Goal: Check status: Check status

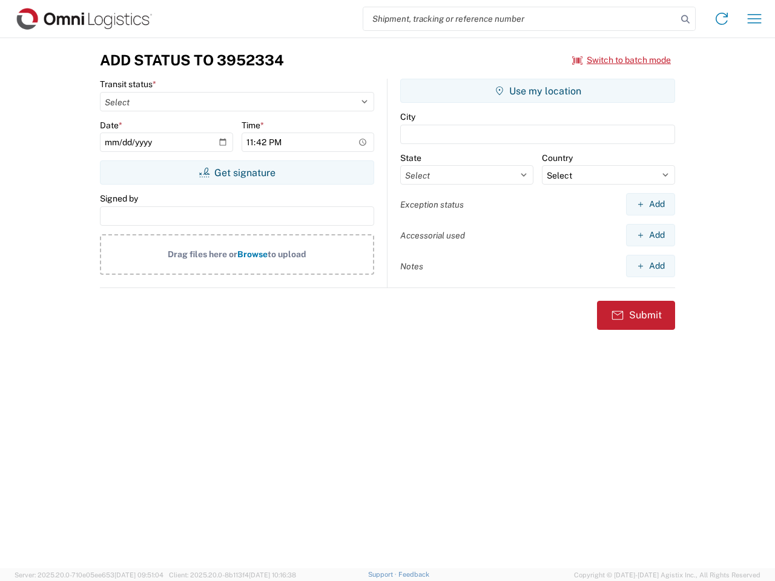
click at [520, 19] on input "search" at bounding box center [520, 18] width 314 height 23
click at [685, 19] on icon at bounding box center [685, 19] width 17 height 17
click at [722, 19] on icon at bounding box center [721, 18] width 19 height 19
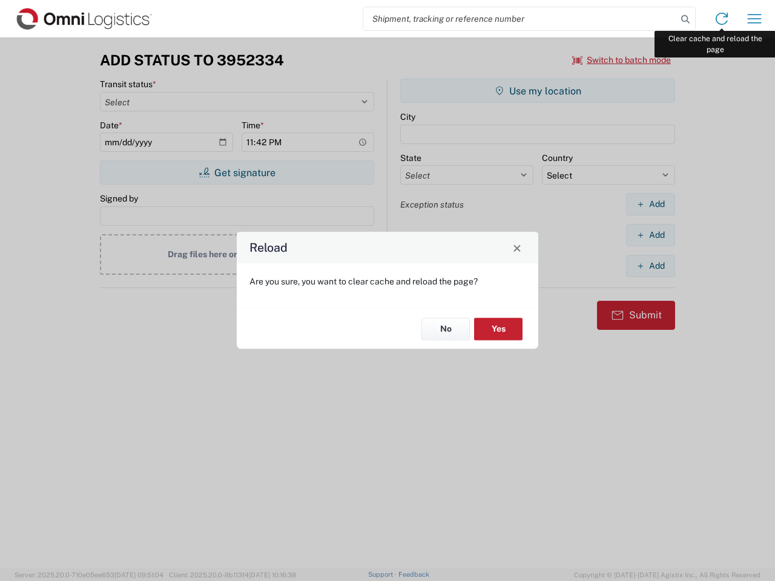
click at [754, 19] on div "Reload Are you sure, you want to clear cache and reload the page? No Yes" at bounding box center [387, 290] width 775 height 581
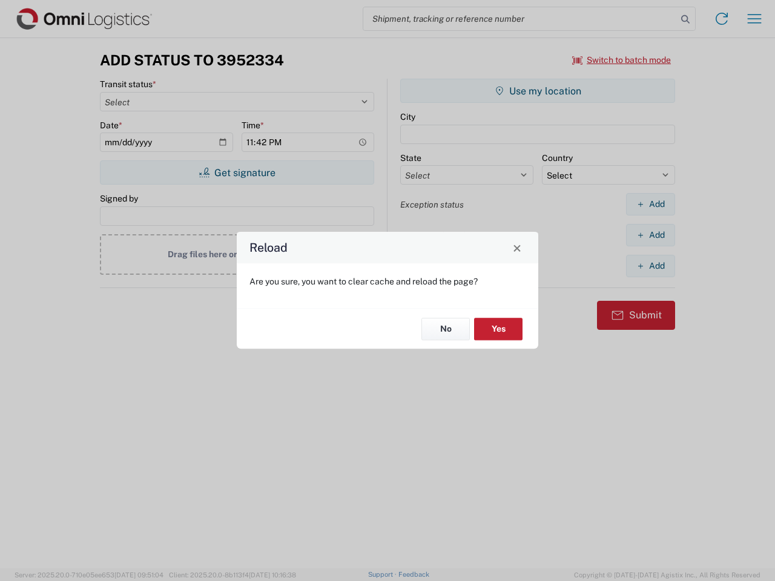
click at [622, 60] on div "Reload Are you sure, you want to clear cache and reload the page? No Yes" at bounding box center [387, 290] width 775 height 581
click at [237, 173] on div "Reload Are you sure, you want to clear cache and reload the page? No Yes" at bounding box center [387, 290] width 775 height 581
click at [538, 91] on div "Reload Are you sure, you want to clear cache and reload the page? No Yes" at bounding box center [387, 290] width 775 height 581
click at [650, 204] on div "Reload Are you sure, you want to clear cache and reload the page? No Yes" at bounding box center [387, 290] width 775 height 581
click at [650, 235] on div "Reload Are you sure, you want to clear cache and reload the page? No Yes" at bounding box center [387, 290] width 775 height 581
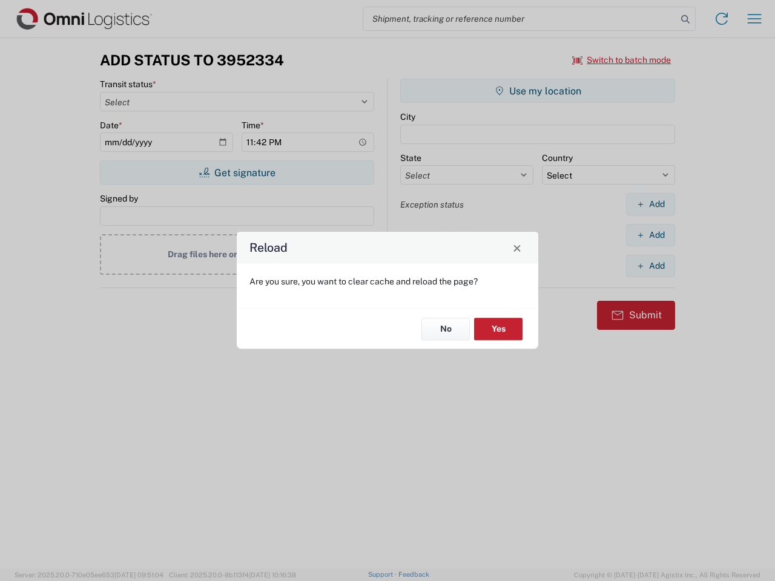
click at [650, 266] on div "Reload Are you sure, you want to clear cache and reload the page? No Yes" at bounding box center [387, 290] width 775 height 581
